Goal: Navigation & Orientation: Find specific page/section

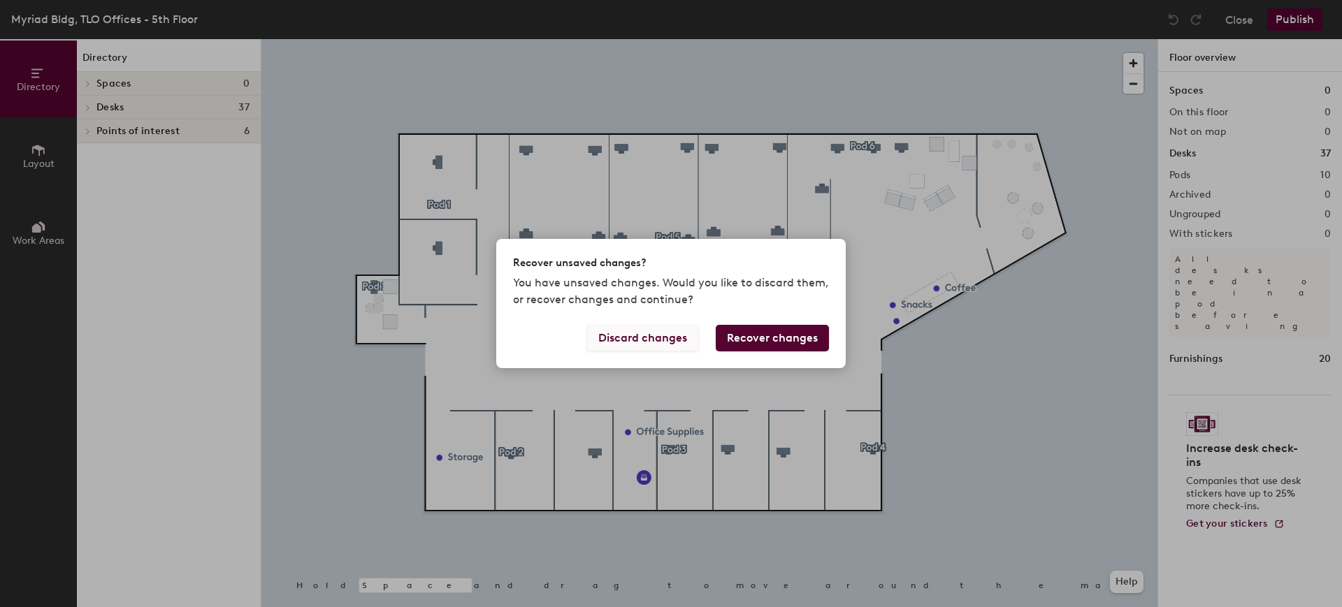
click at [630, 340] on button "Discard changes" at bounding box center [642, 338] width 113 height 27
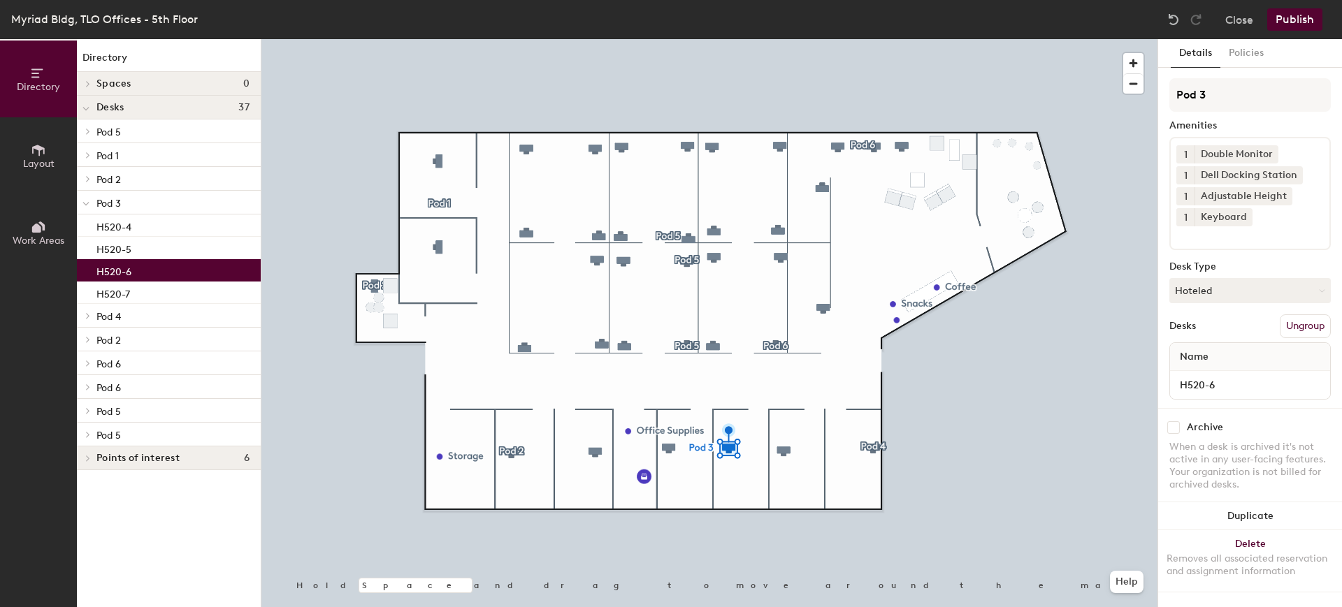
click at [104, 271] on p "H520-6" at bounding box center [113, 270] width 35 height 16
click at [34, 81] on span "Directory" at bounding box center [38, 87] width 43 height 12
click at [1252, 52] on button "Policies" at bounding box center [1246, 53] width 52 height 29
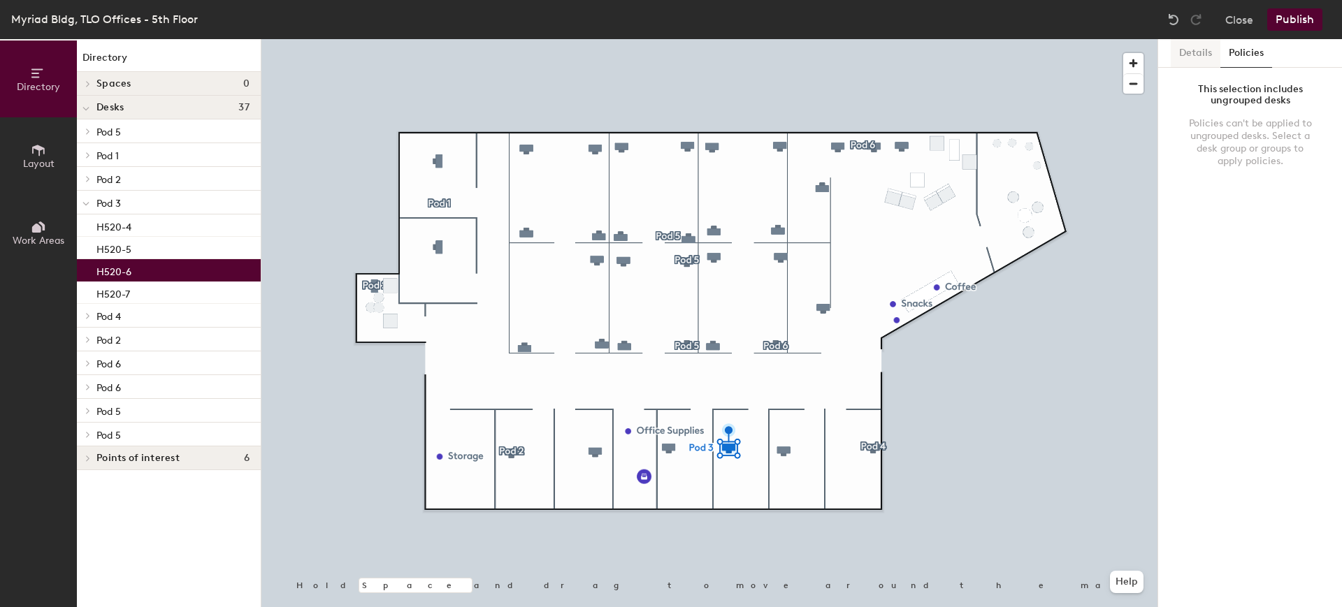
click at [1183, 52] on button "Details" at bounding box center [1196, 53] width 50 height 29
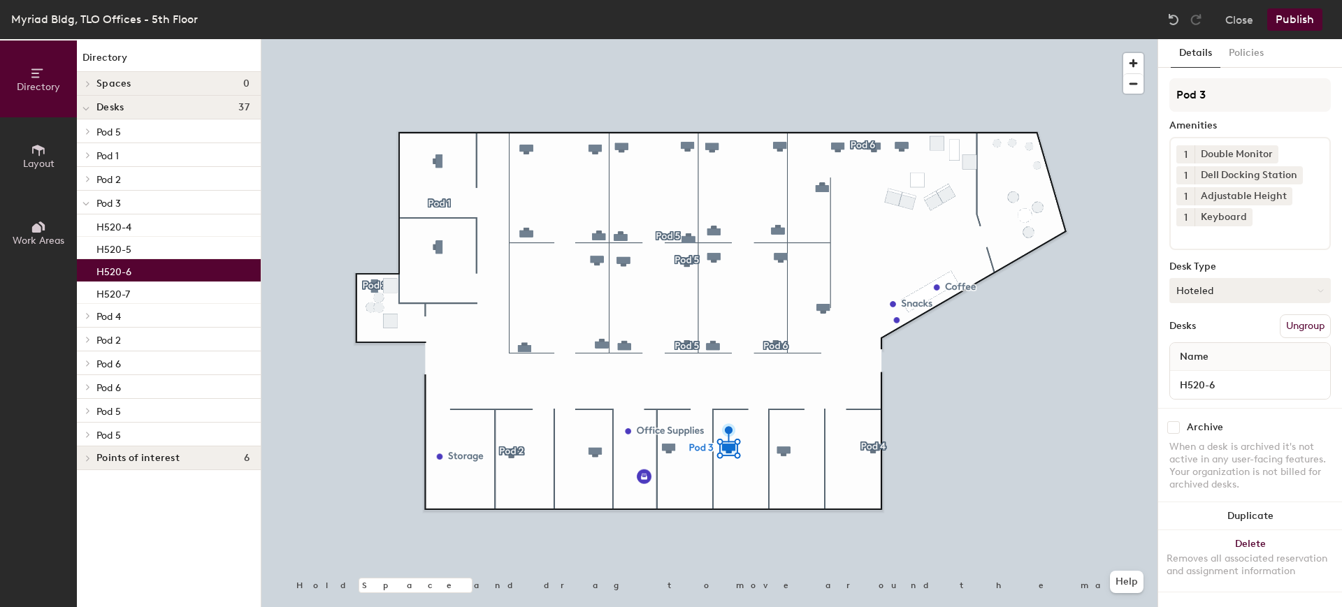
click at [1244, 283] on button "Hoteled" at bounding box center [1249, 290] width 161 height 25
click at [1203, 331] on div "Assigned" at bounding box center [1240, 334] width 140 height 21
click at [1239, 21] on button "Close" at bounding box center [1239, 19] width 28 height 22
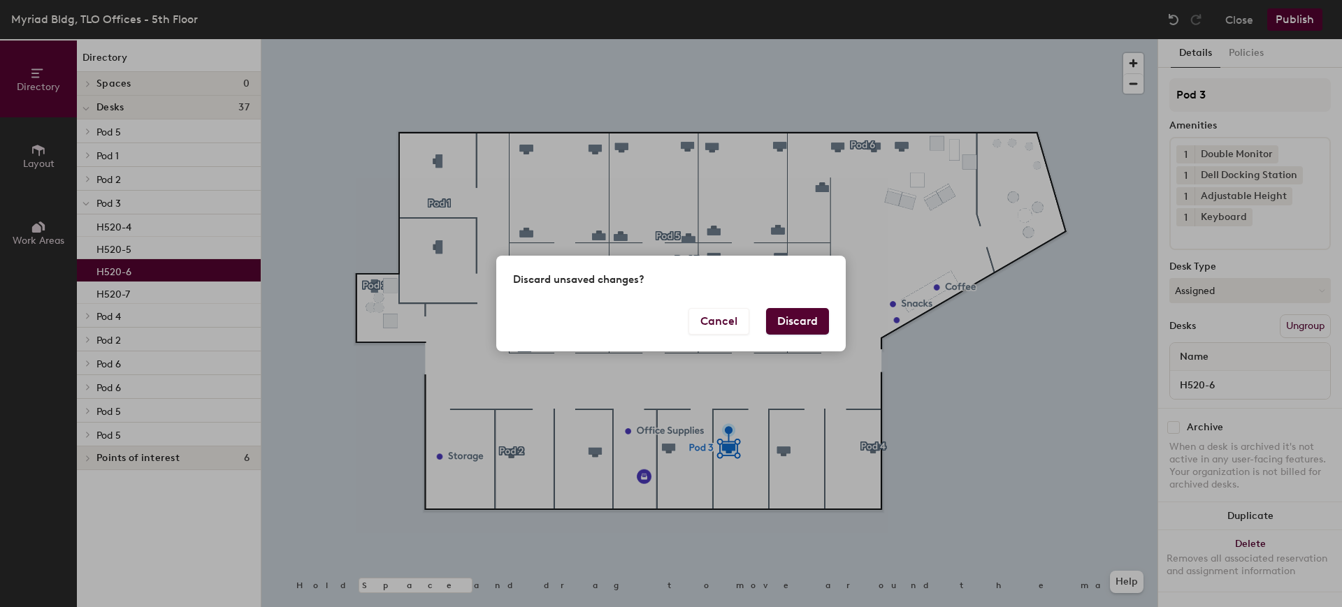
click at [793, 320] on button "Discard" at bounding box center [797, 321] width 63 height 27
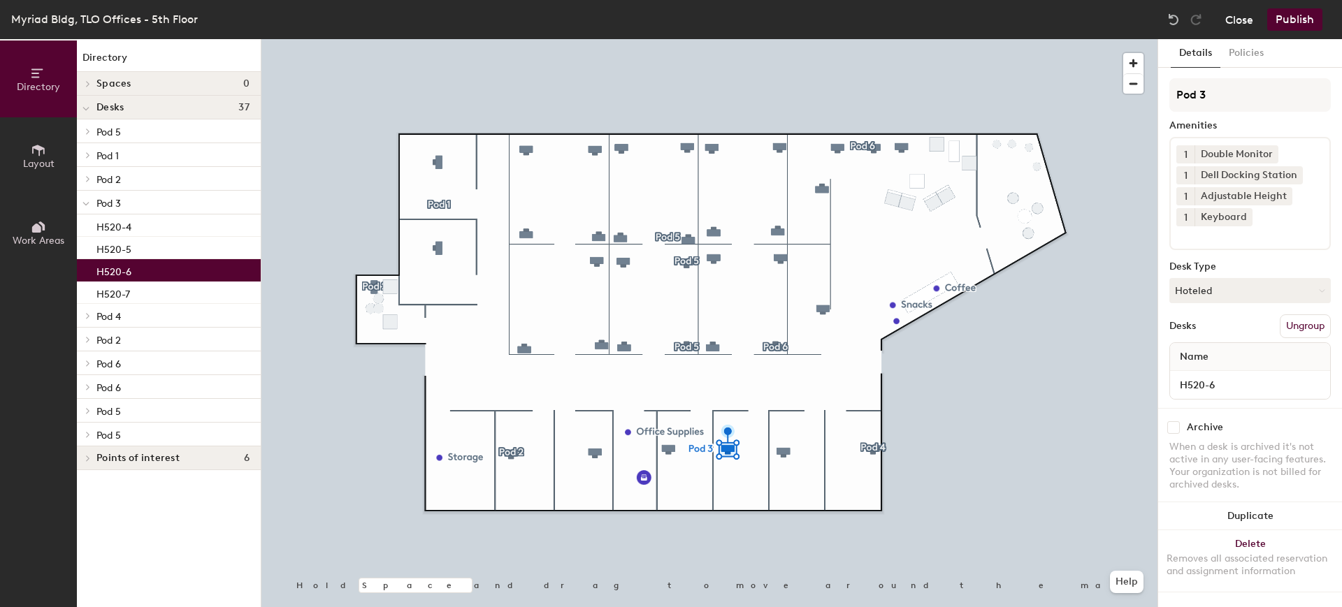
click at [1242, 19] on button "Close" at bounding box center [1239, 19] width 28 height 22
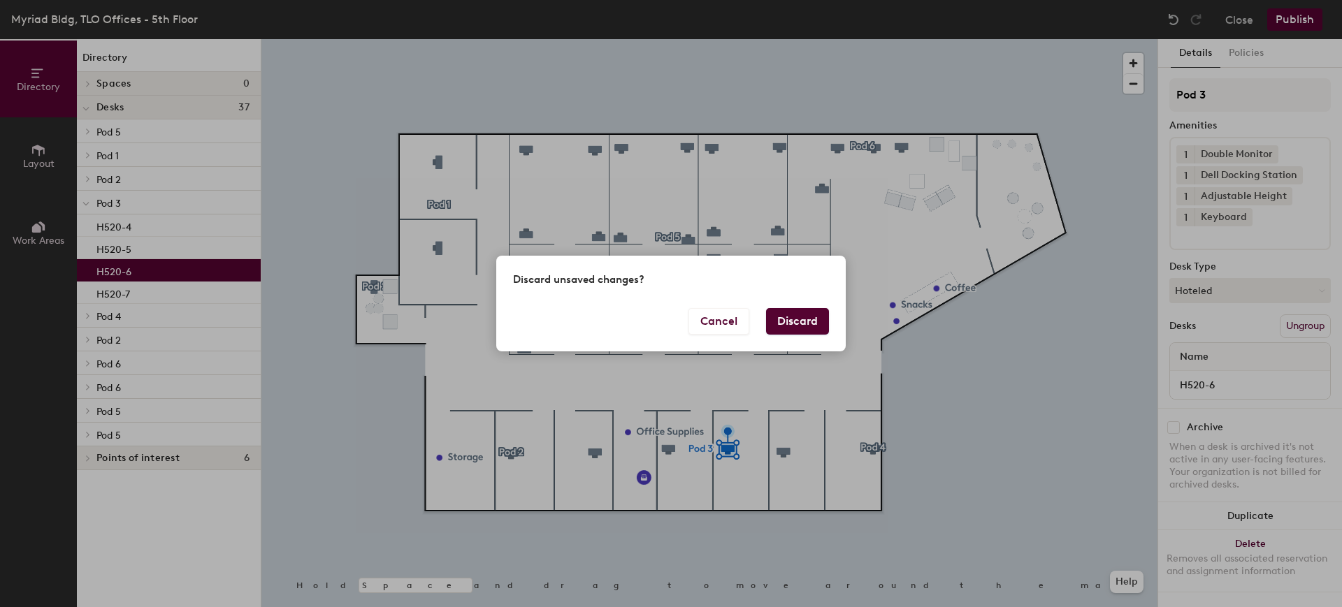
click at [823, 315] on button "Discard" at bounding box center [797, 321] width 63 height 27
